Goal: Transaction & Acquisition: Purchase product/service

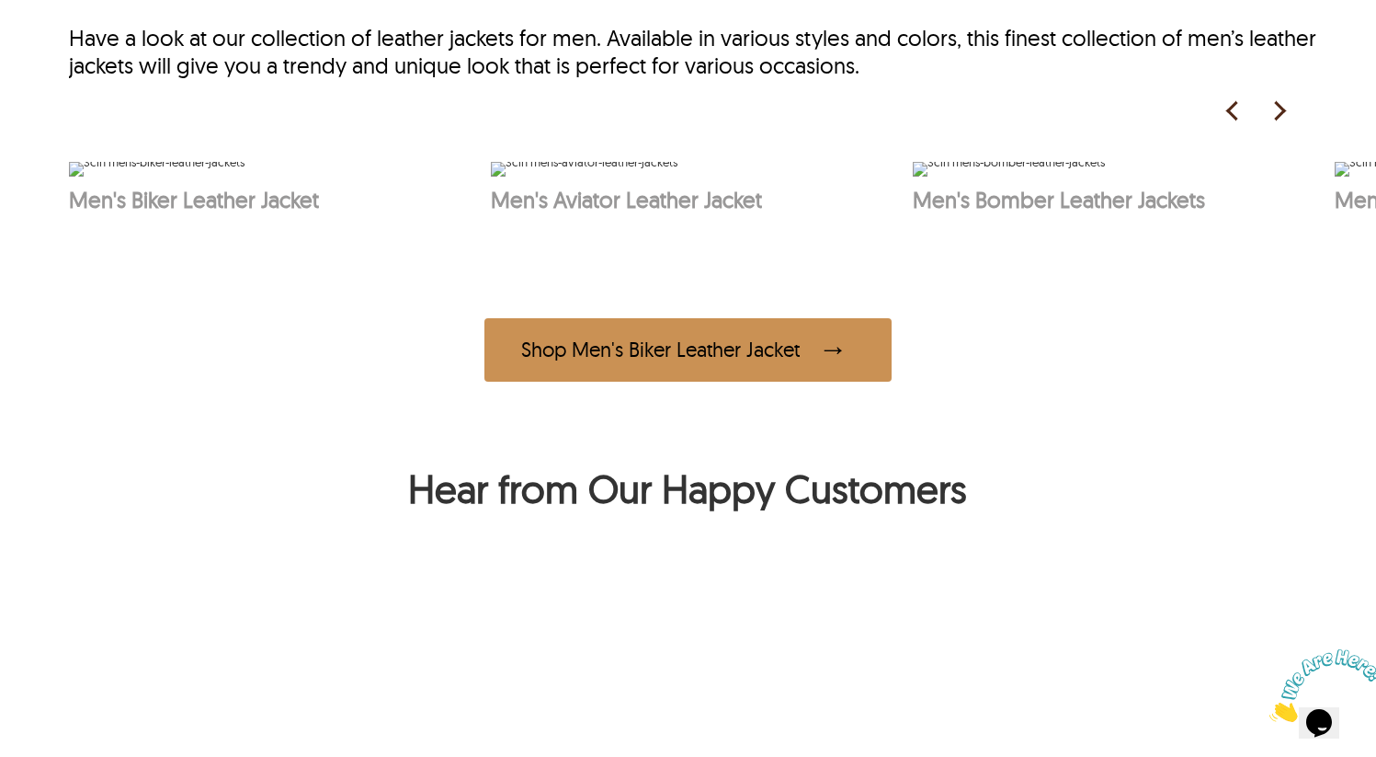
click at [1280, 112] on img at bounding box center [1279, 111] width 28 height 28
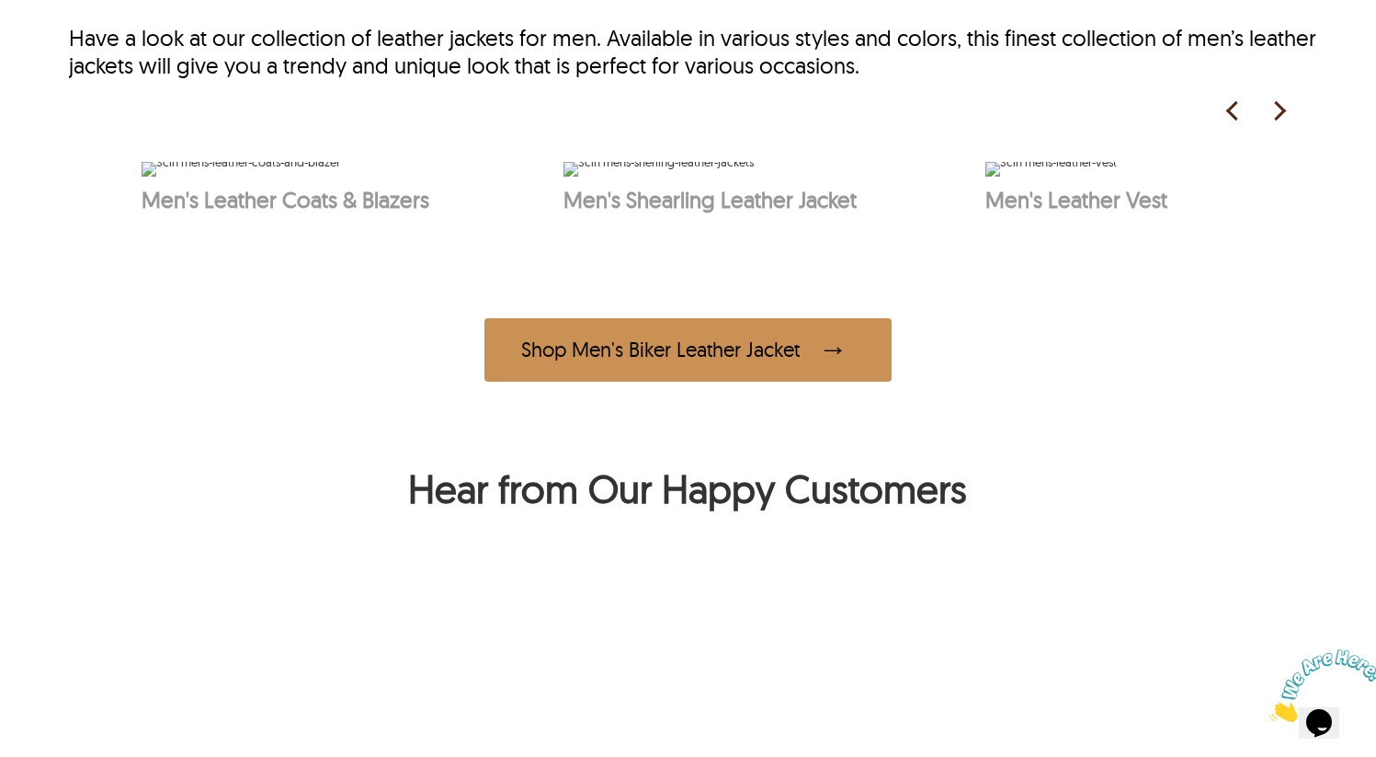
scroll to position [0, 1206]
click at [1280, 112] on img at bounding box center [1279, 111] width 28 height 28
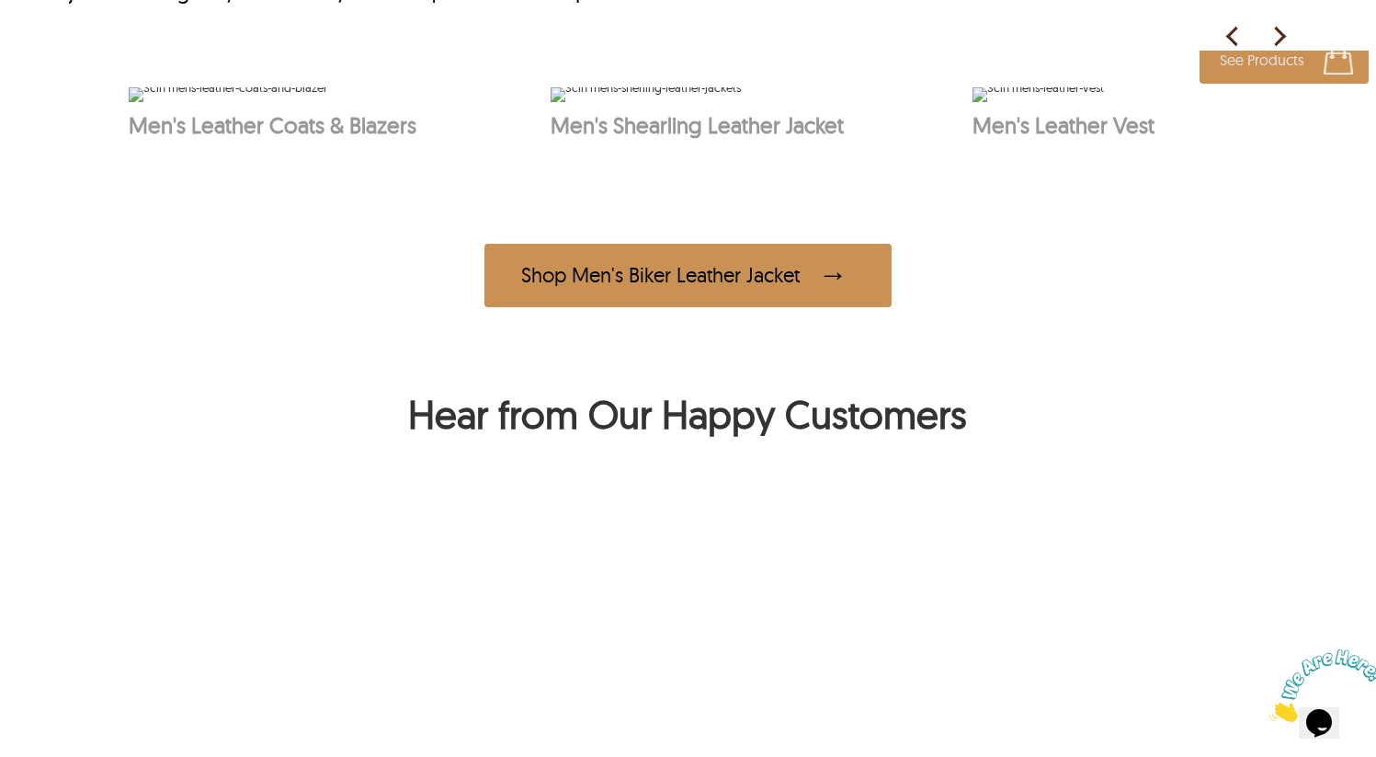
scroll to position [1123, 0]
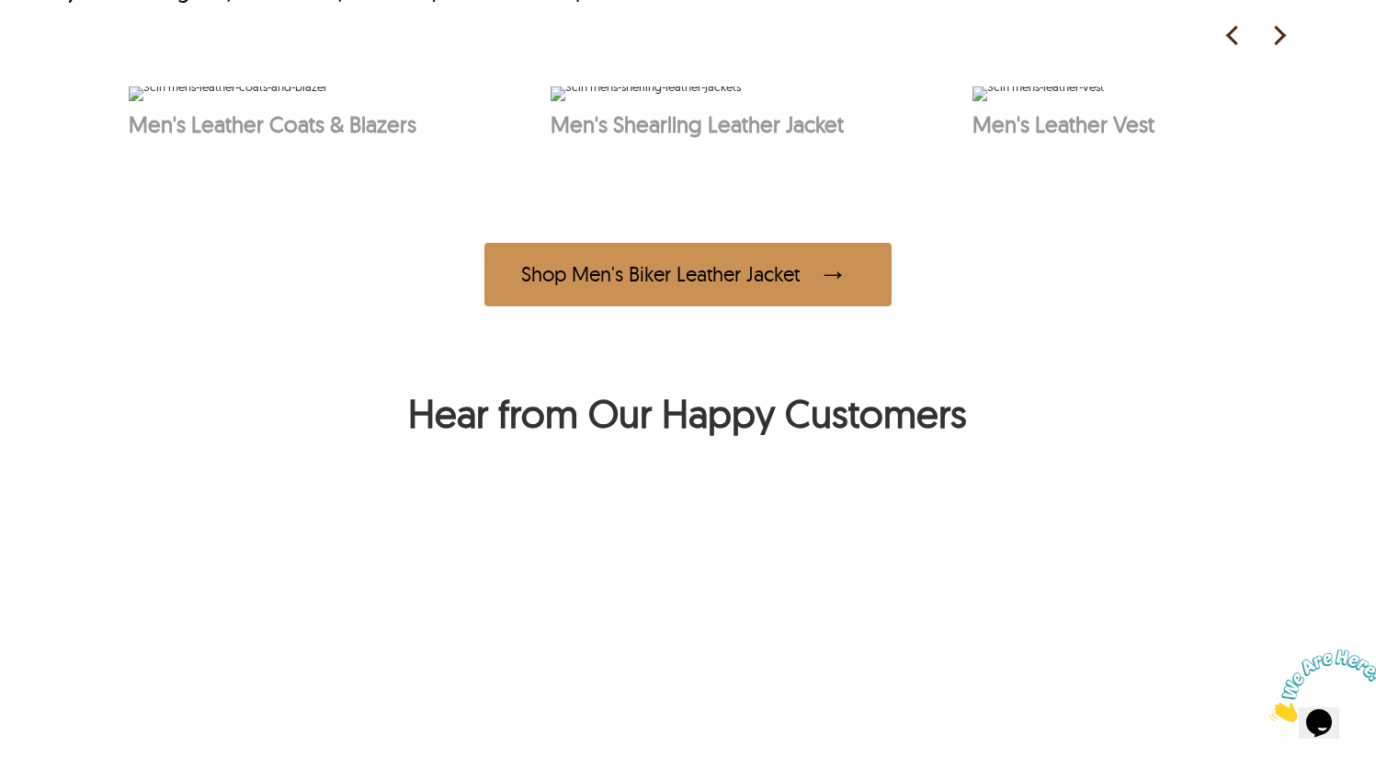
click at [1230, 37] on img at bounding box center [1233, 36] width 28 height 28
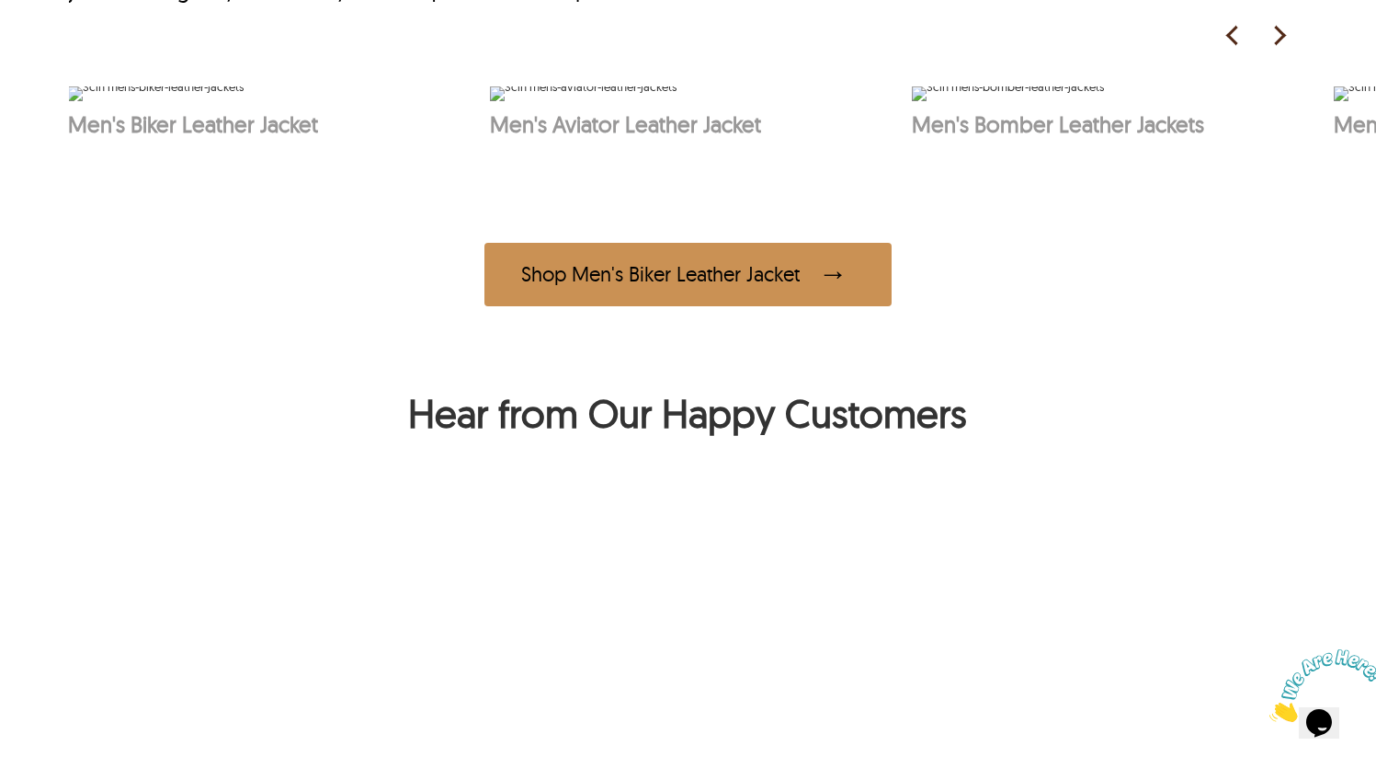
scroll to position [0, 0]
click at [245, 101] on img at bounding box center [157, 93] width 176 height 15
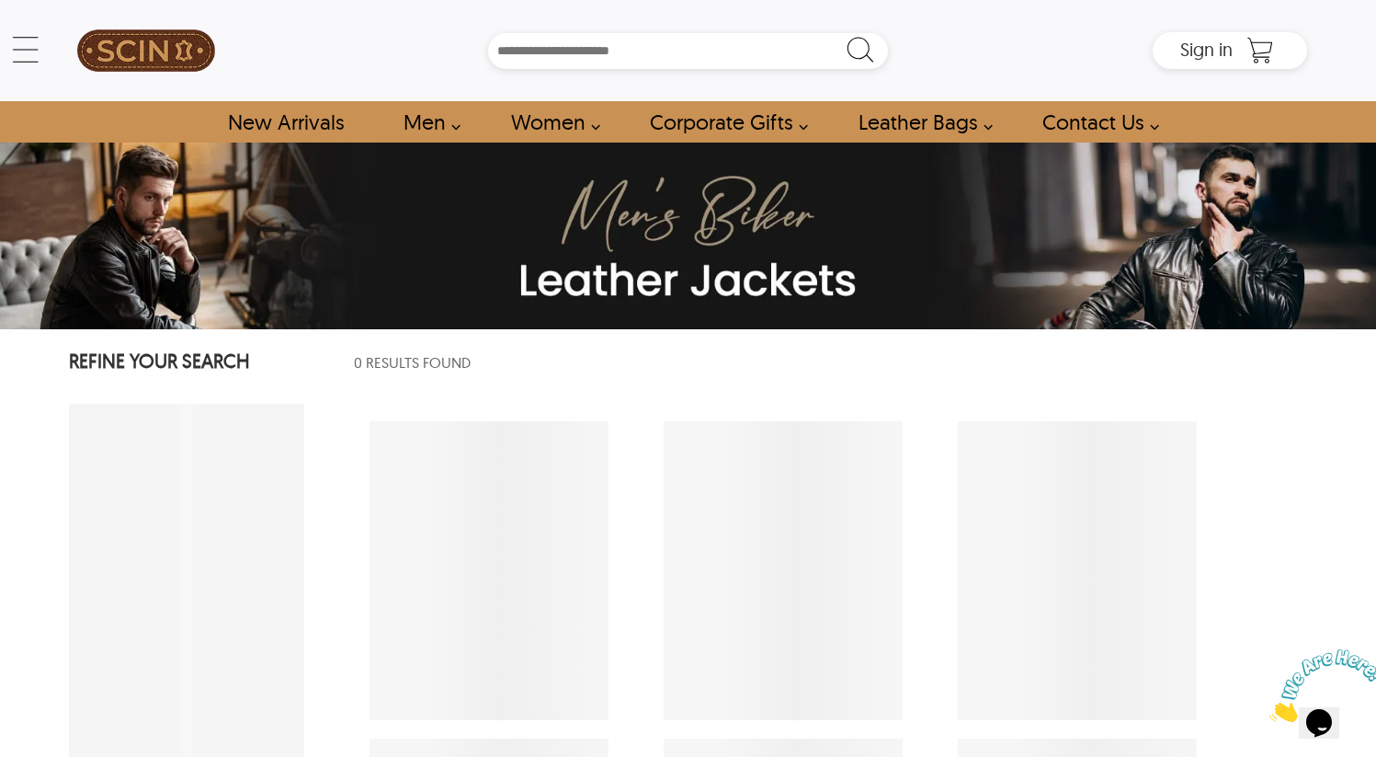
select select "********"
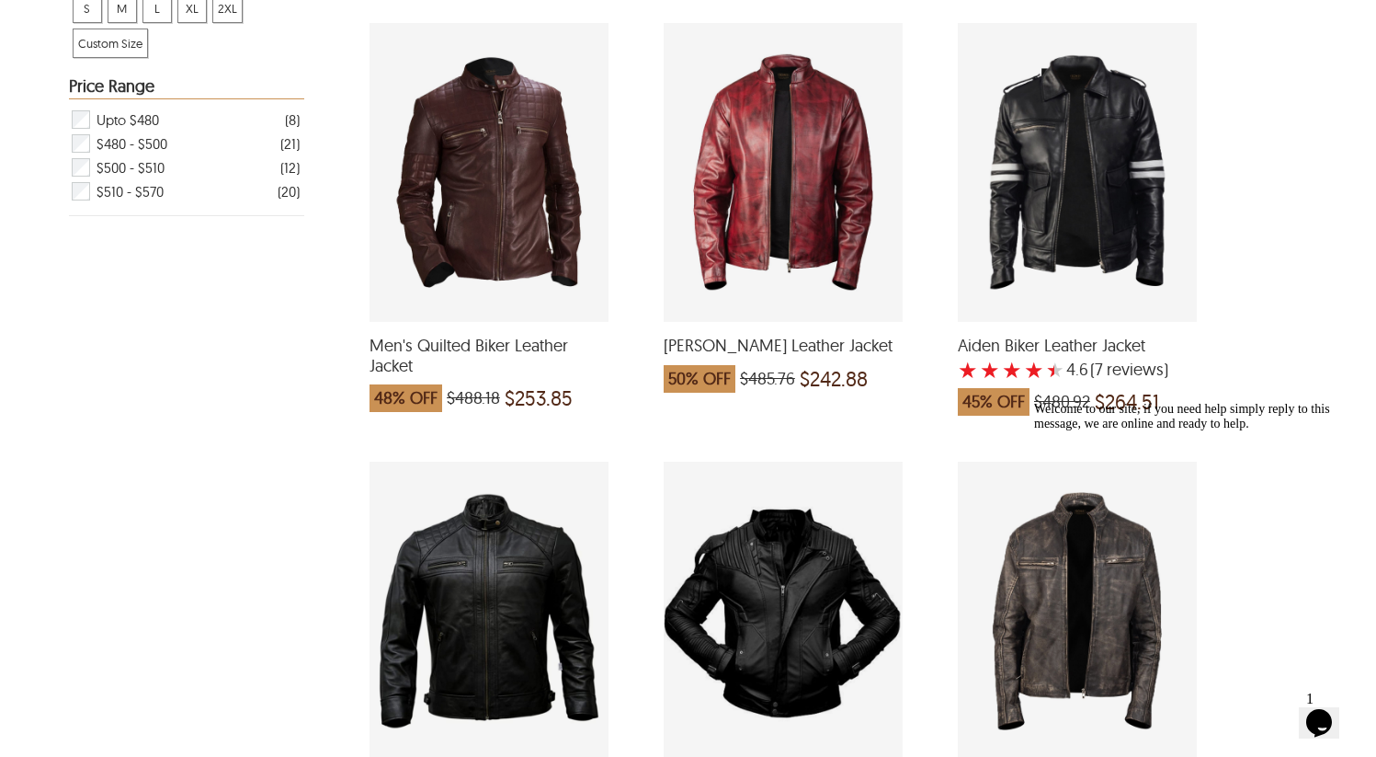
scroll to position [851, 0]
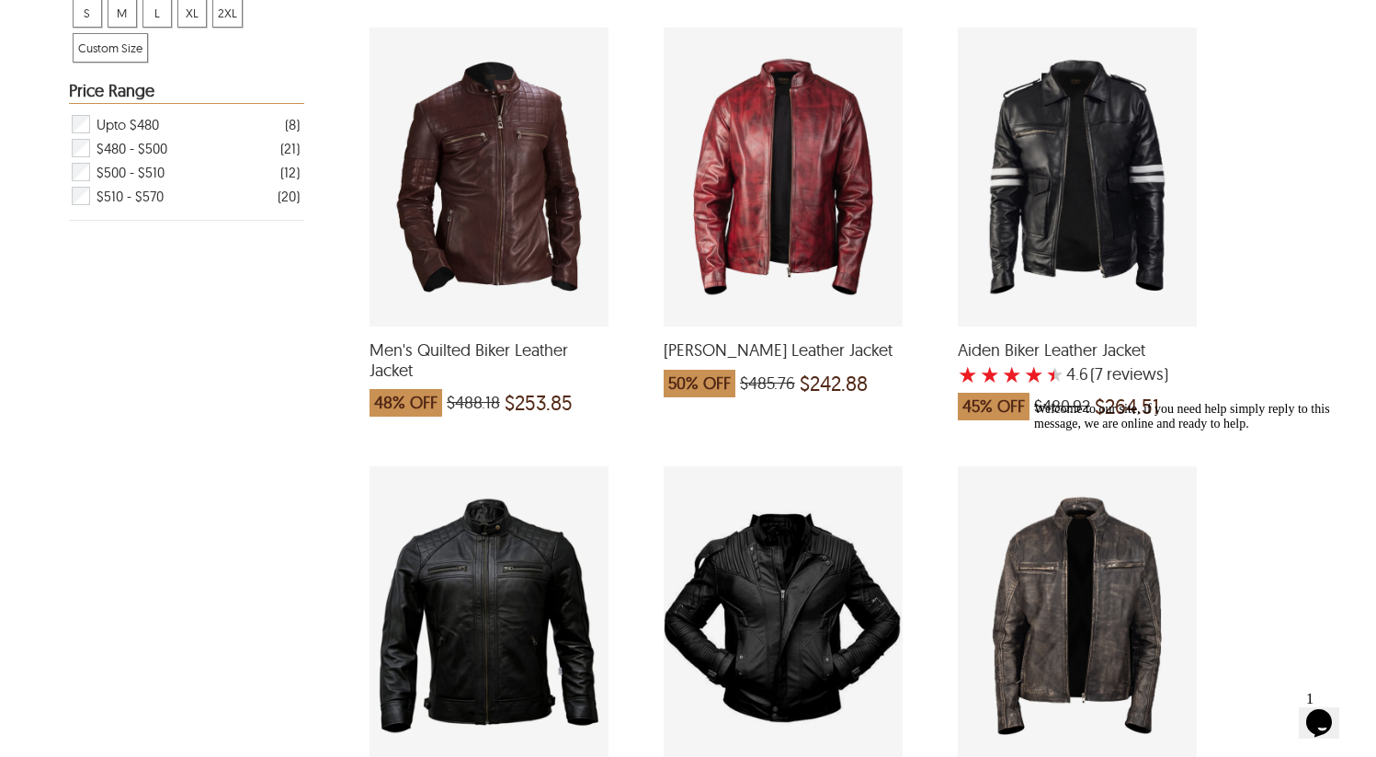
click at [523, 92] on div "Men's Quilted Biker Leather Jacket which was at a price of $488.18, now after d…" at bounding box center [489, 177] width 239 height 299
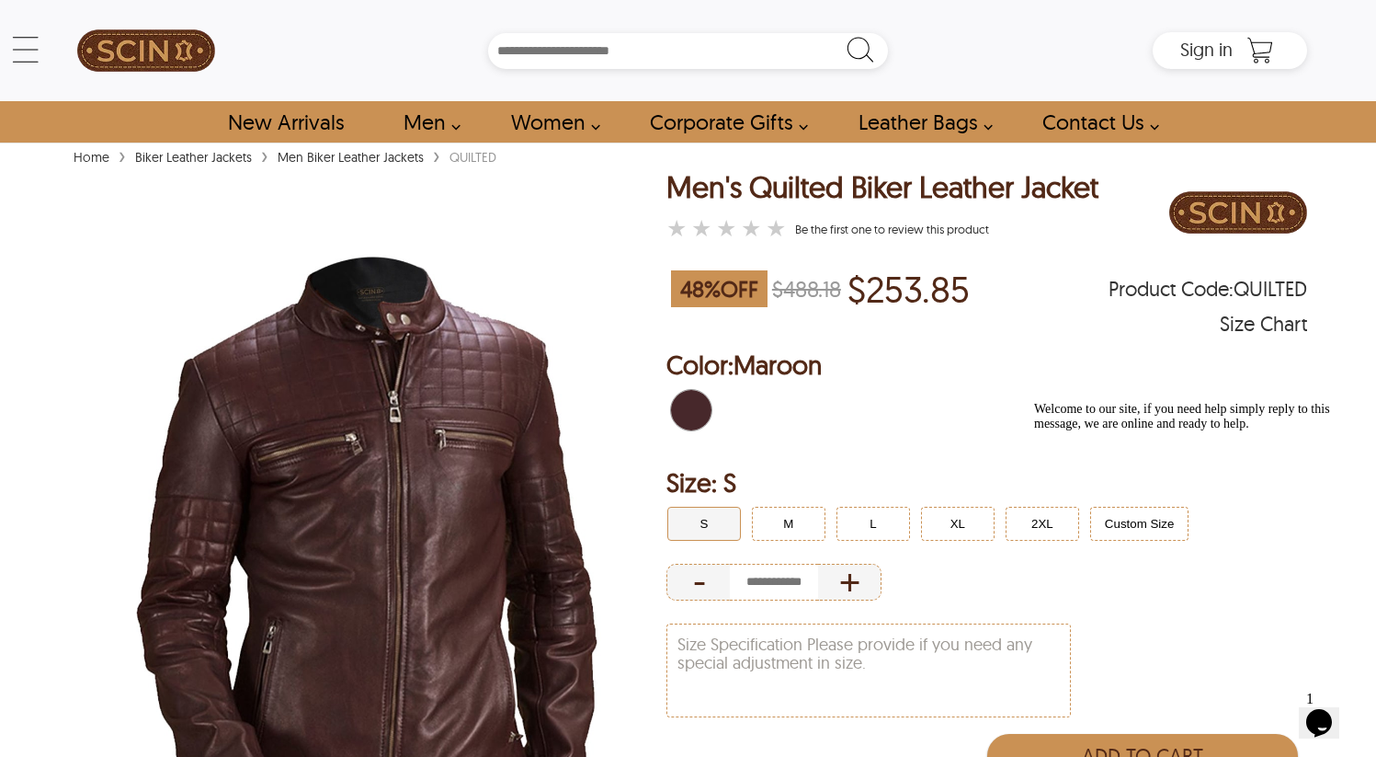
select select "********"
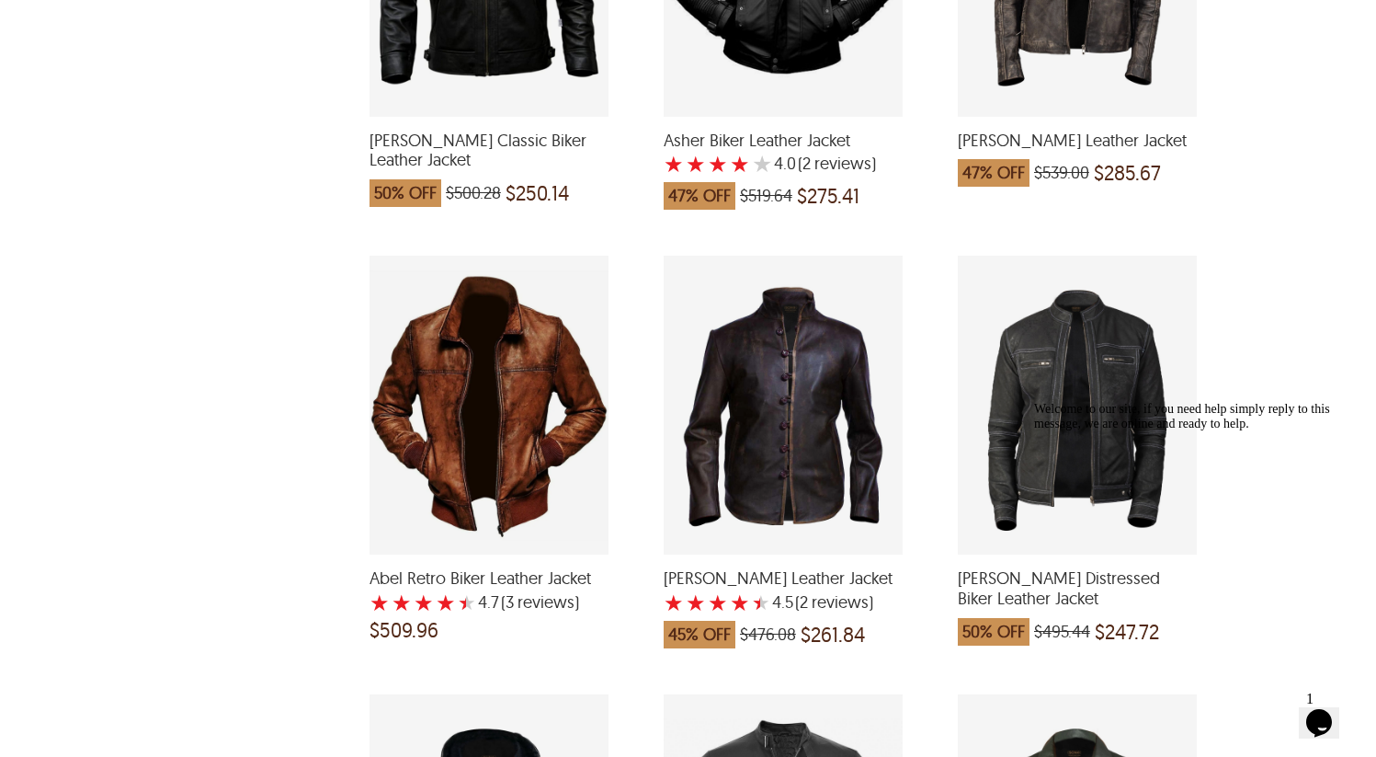
click at [487, 275] on div "Abel Retro Biker Leather Jacket with a 4.666666666666667 Star Rating 3 Product …" at bounding box center [489, 405] width 239 height 299
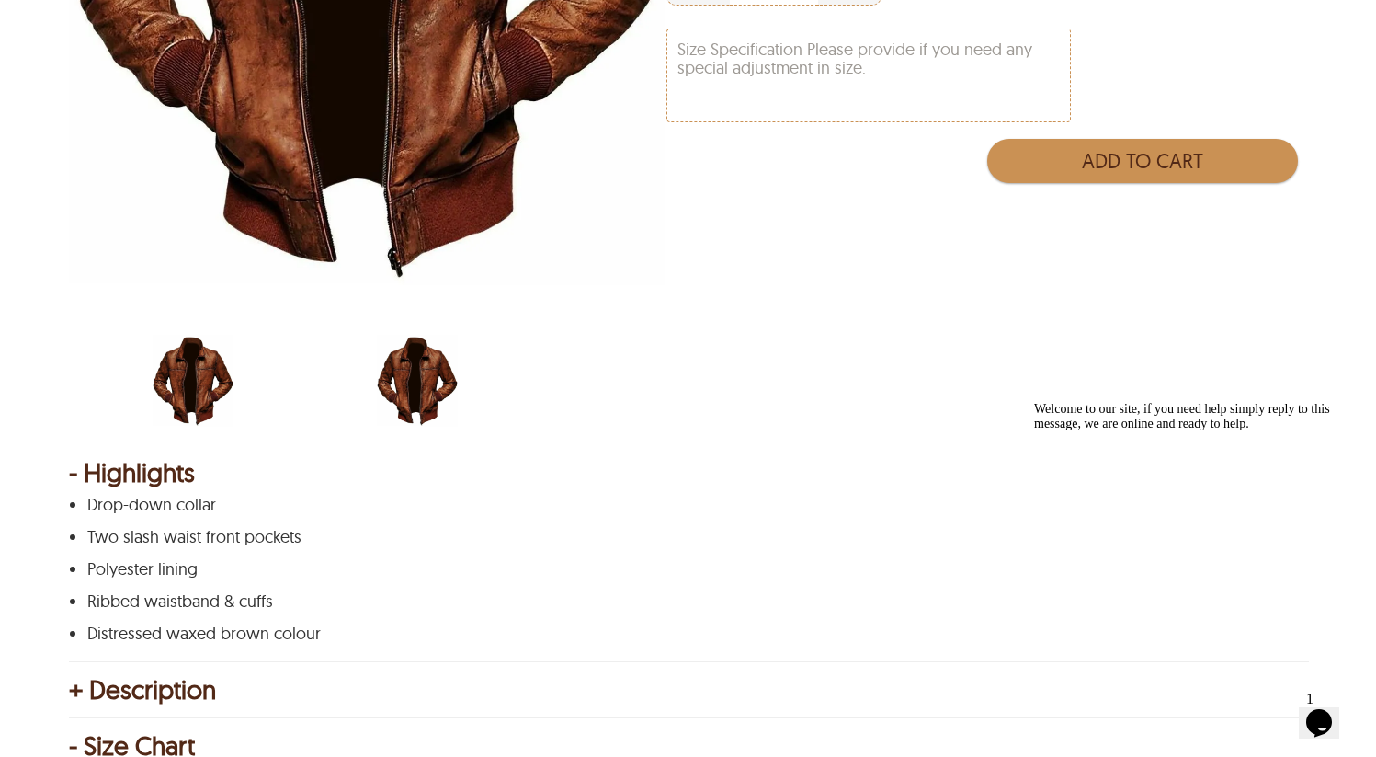
scroll to position [661, 0]
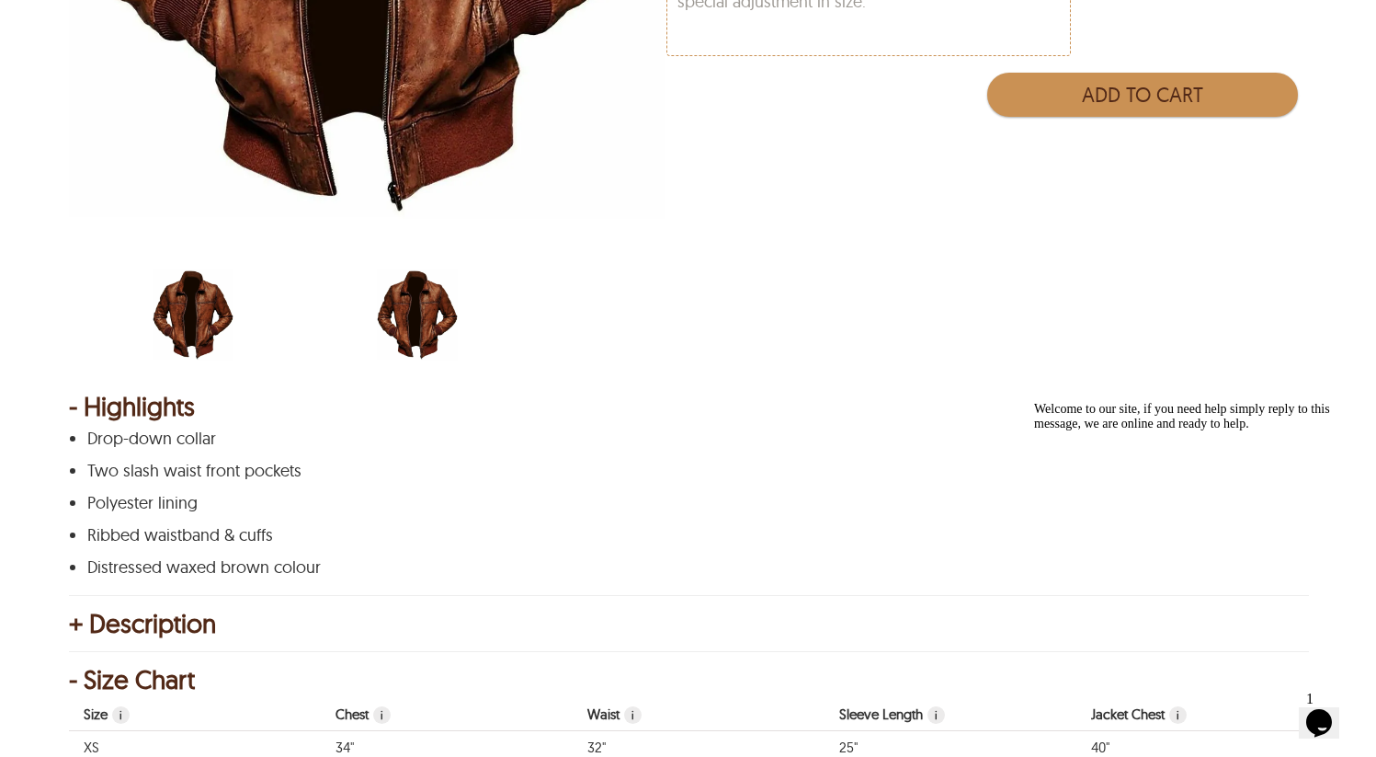
click at [426, 319] on img "Abel Retro Biker Leather Jacket" at bounding box center [417, 314] width 81 height 101
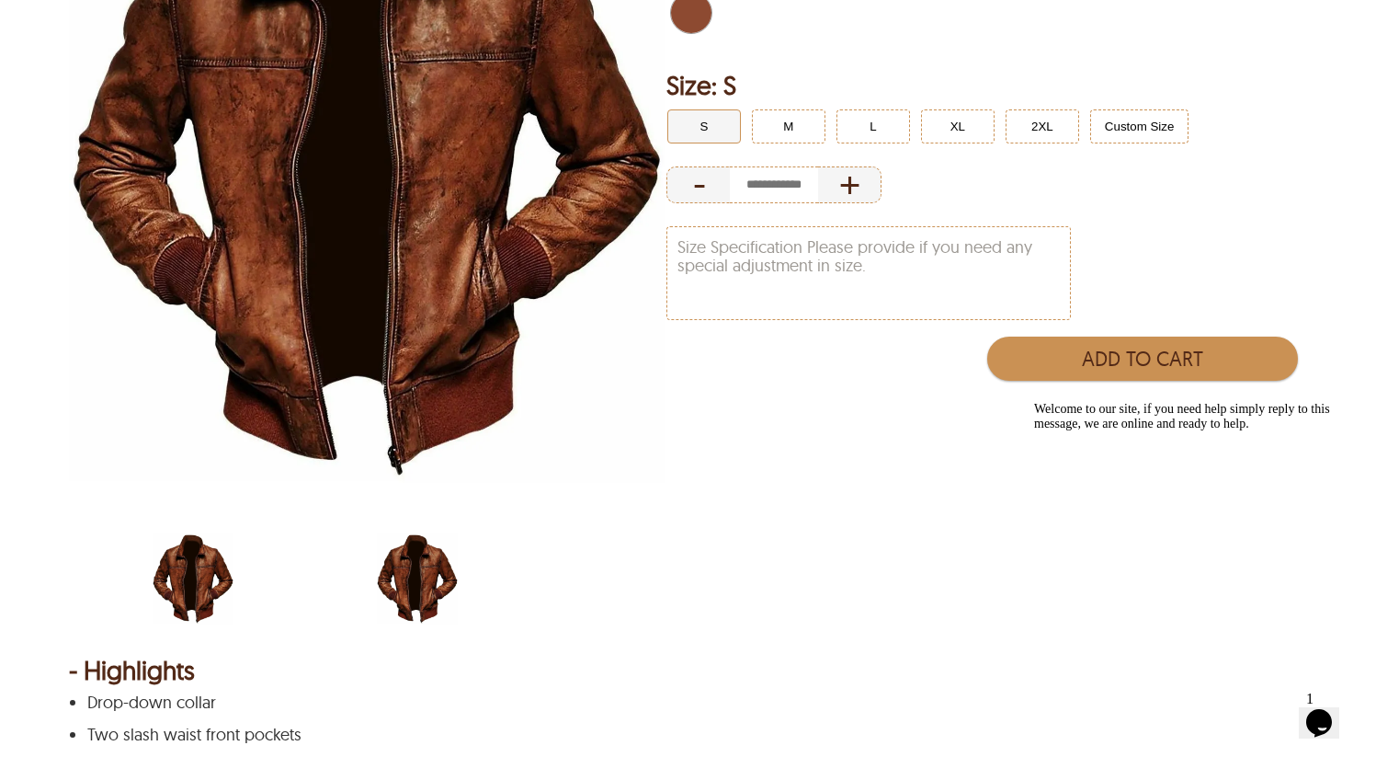
scroll to position [137, 0]
